Goal: Task Accomplishment & Management: Manage account settings

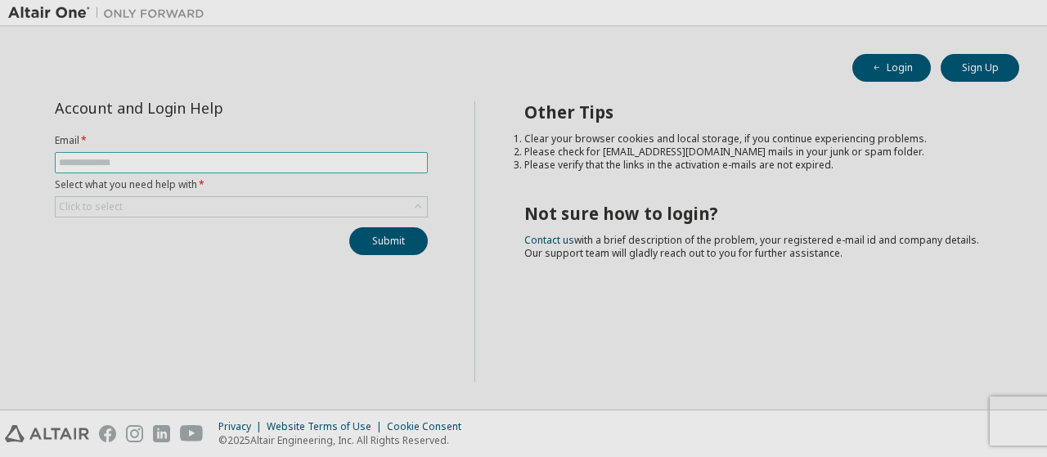
click at [82, 160] on input "text" at bounding box center [241, 162] width 365 height 13
type input "**********"
click at [266, 204] on div "Click to select" at bounding box center [241, 207] width 371 height 20
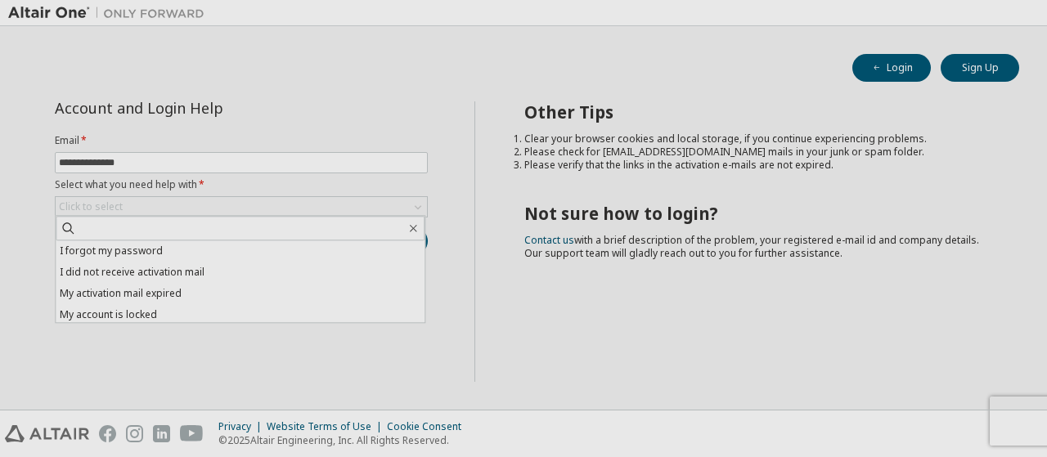
click at [184, 251] on li "I forgot my password" at bounding box center [240, 251] width 369 height 21
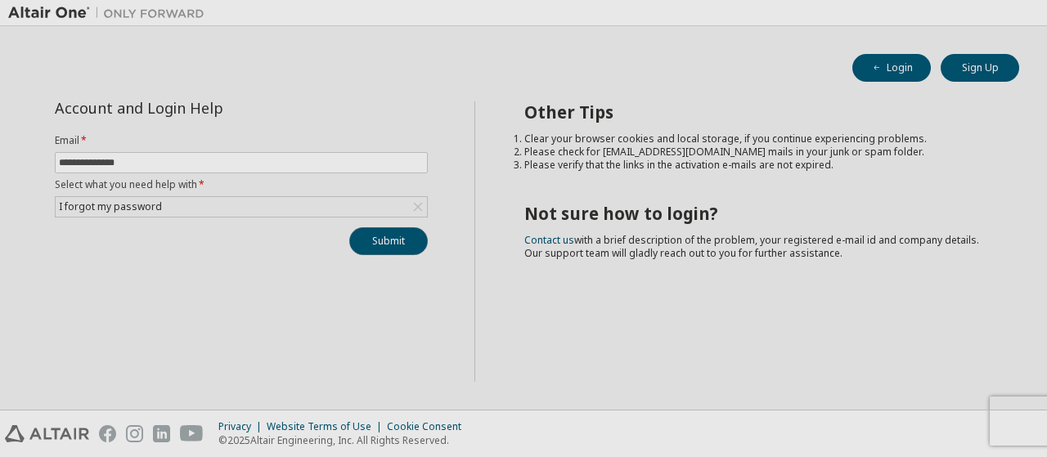
click at [382, 230] on button "Submit" at bounding box center [388, 241] width 79 height 28
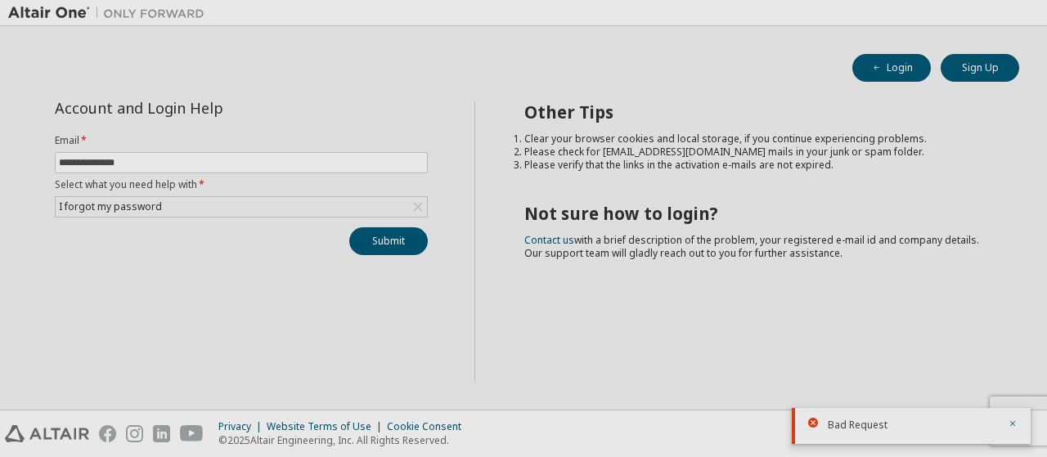
click at [1008, 423] on icon "button" at bounding box center [1013, 424] width 10 height 10
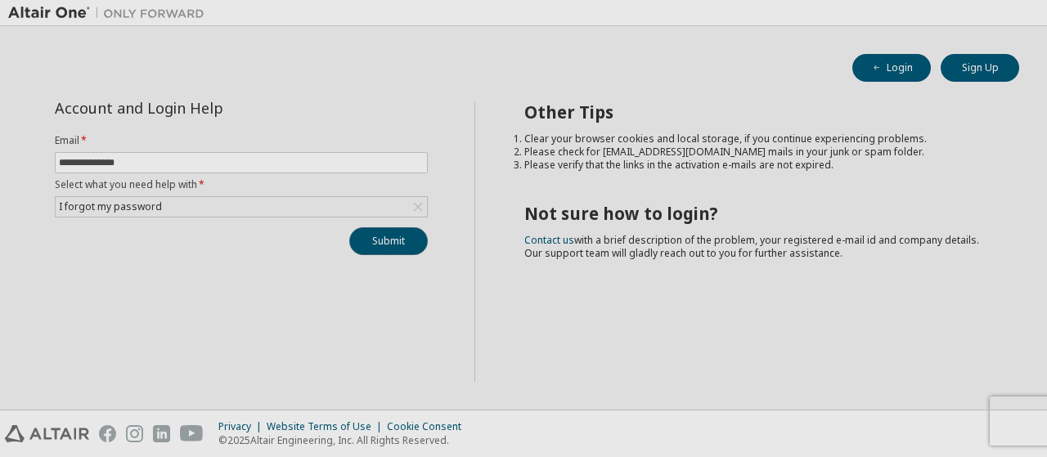
click at [375, 240] on button "Submit" at bounding box center [388, 241] width 79 height 28
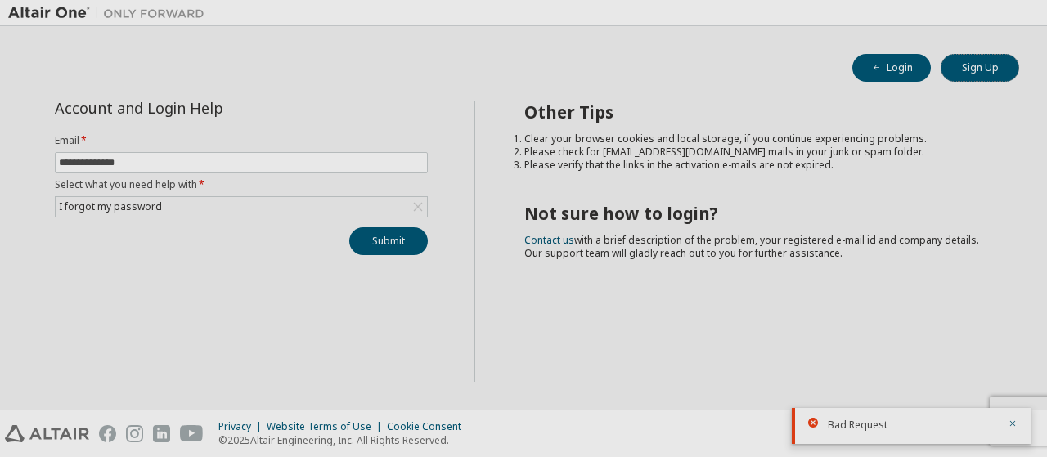
click at [965, 68] on button "Sign Up" at bounding box center [980, 68] width 79 height 28
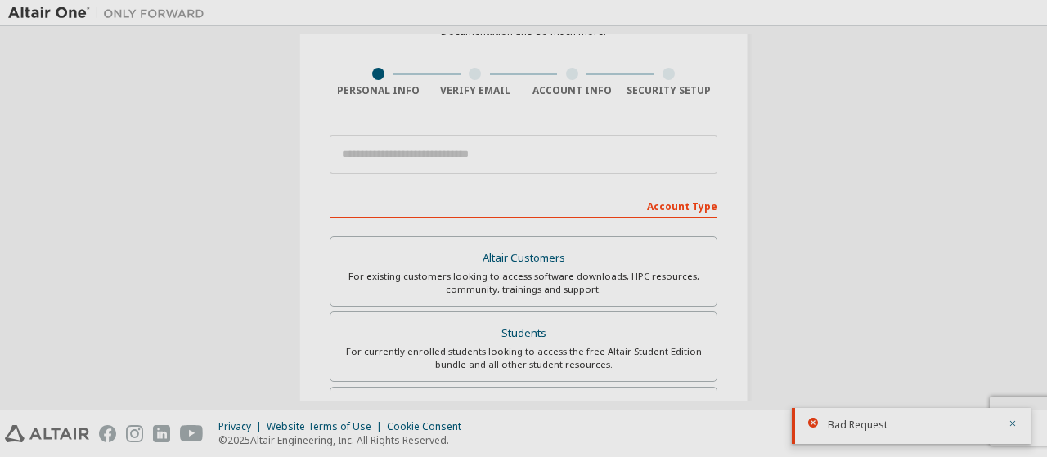
scroll to position [82, 0]
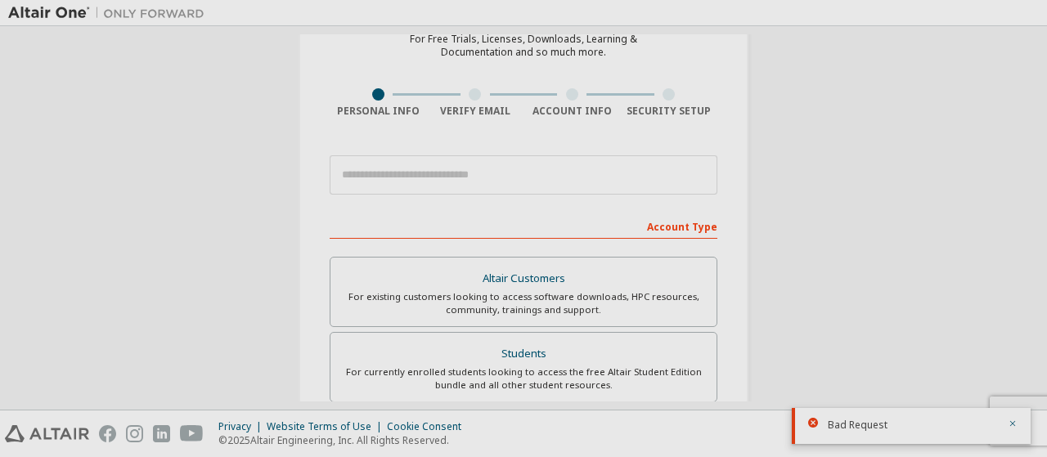
click at [1011, 425] on icon "button" at bounding box center [1014, 424] width 6 height 6
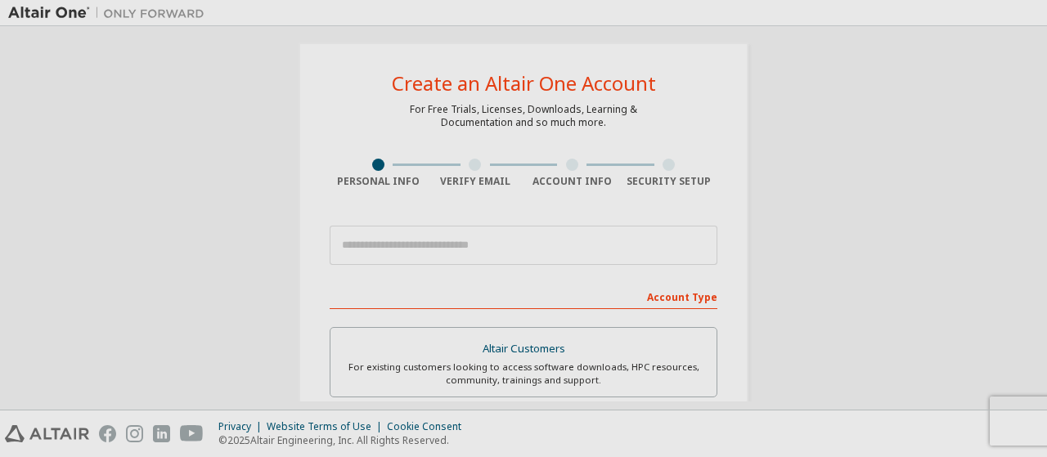
scroll to position [0, 0]
